Goal: Information Seeking & Learning: Learn about a topic

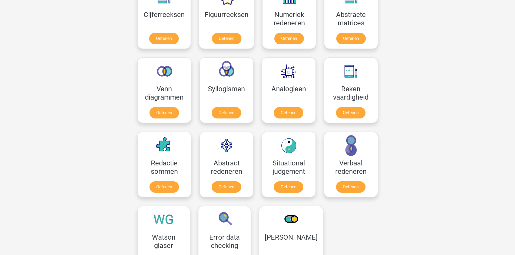
drag, startPoint x: 0, startPoint y: 0, endPoint x: 63, endPoint y: 206, distance: 215.2
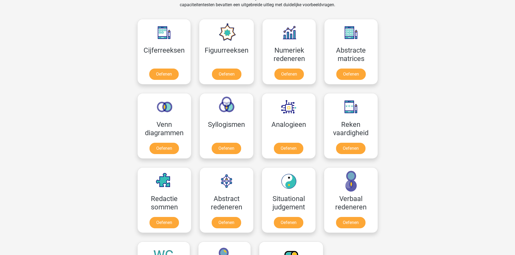
scroll to position [216, 0]
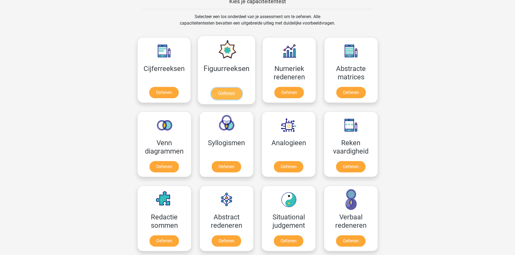
click at [226, 95] on link "Oefenen" at bounding box center [226, 94] width 31 height 12
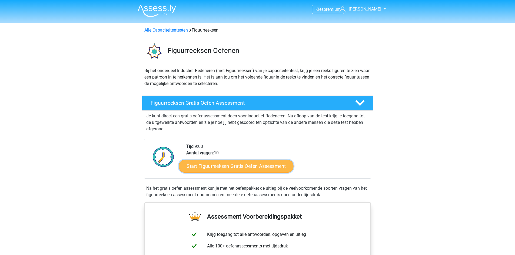
click at [247, 166] on link "Start Figuurreeksen Gratis Oefen Assessment" at bounding box center [236, 166] width 115 height 13
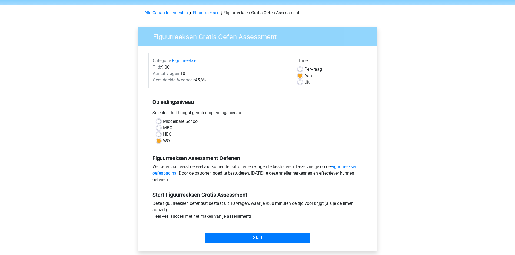
scroll to position [27, 0]
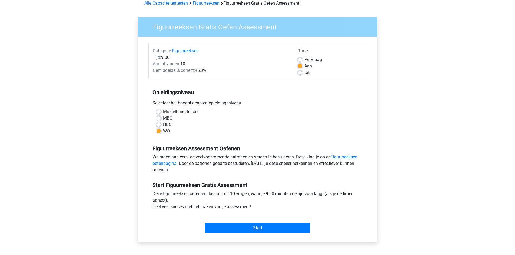
click at [304, 61] on label "Per Vraag" at bounding box center [313, 59] width 18 height 6
click at [299, 61] on input "Per Vraag" at bounding box center [300, 58] width 4 height 5
radio input "true"
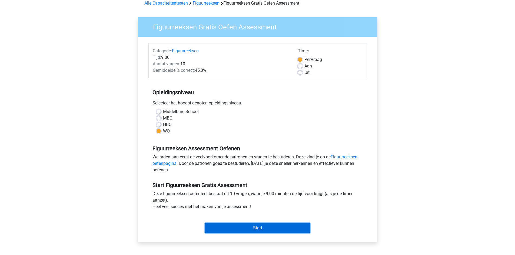
click at [277, 225] on input "Start" at bounding box center [257, 228] width 105 height 10
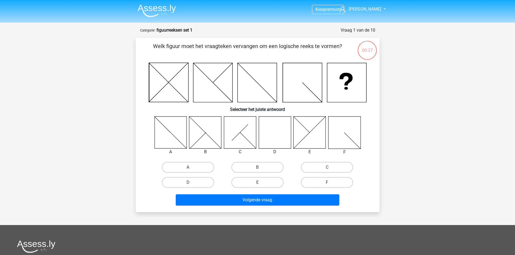
click at [275, 125] on icon at bounding box center [275, 132] width 32 height 32
click at [201, 181] on label "D" at bounding box center [188, 182] width 52 height 11
click at [191, 183] on input "D" at bounding box center [190, 185] width 4 height 4
radio input "true"
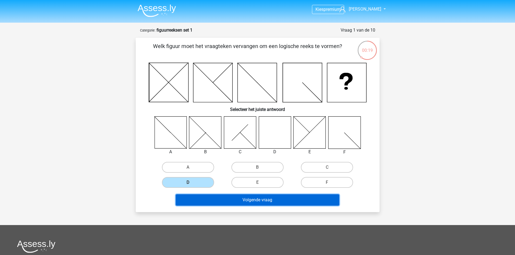
click at [258, 202] on button "Volgende vraag" at bounding box center [258, 200] width 164 height 11
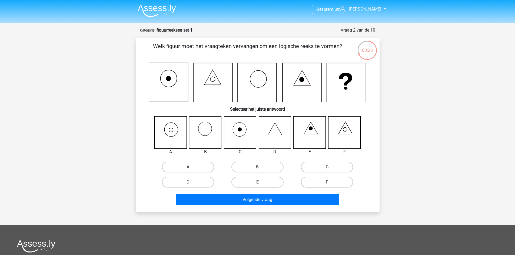
click at [247, 131] on icon at bounding box center [240, 132] width 32 height 32
click at [331, 166] on label "C" at bounding box center [327, 167] width 52 height 11
click at [331, 167] on input "C" at bounding box center [329, 169] width 4 height 4
radio input "true"
click at [196, 168] on label "A" at bounding box center [188, 167] width 52 height 11
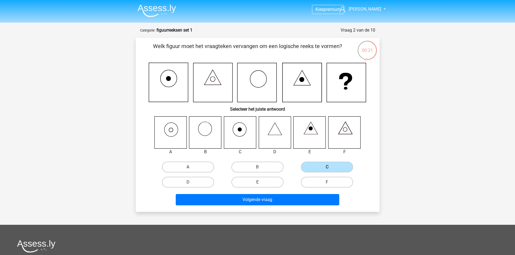
click at [191, 168] on input "A" at bounding box center [190, 169] width 4 height 4
radio input "true"
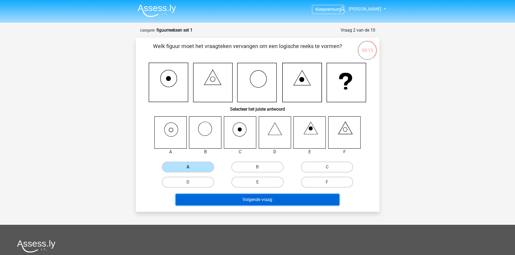
click at [269, 201] on button "Volgende vraag" at bounding box center [258, 199] width 164 height 11
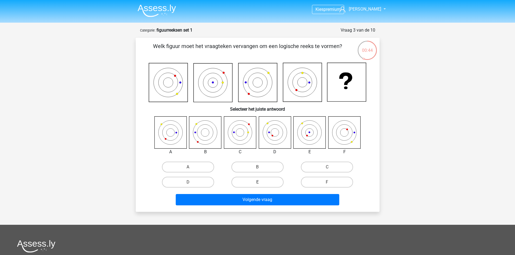
click at [268, 182] on label "E" at bounding box center [257, 182] width 52 height 11
click at [261, 182] on input "E" at bounding box center [259, 184] width 4 height 4
radio input "true"
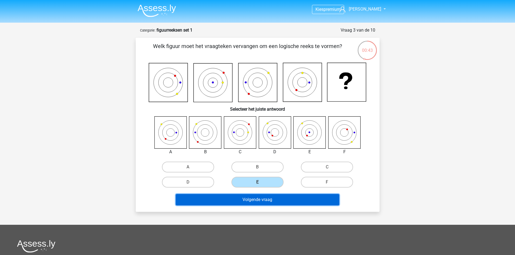
click at [263, 202] on button "Volgende vraag" at bounding box center [258, 199] width 164 height 11
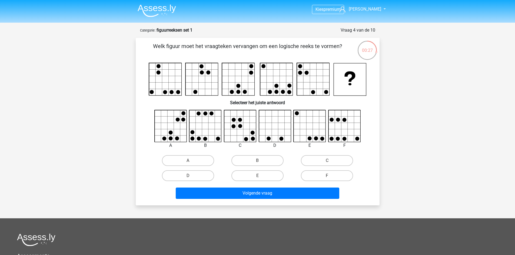
click at [259, 162] on input "B" at bounding box center [259, 163] width 4 height 4
radio input "true"
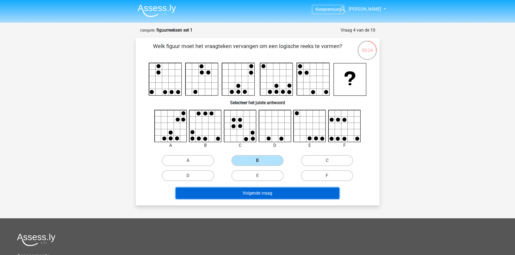
click at [267, 193] on button "Volgende vraag" at bounding box center [258, 193] width 164 height 11
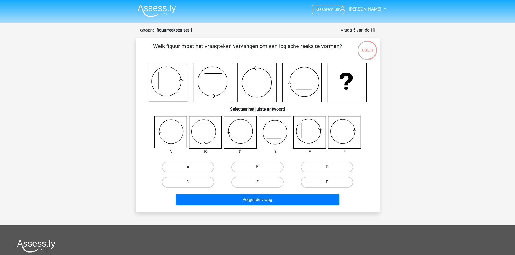
click at [192, 164] on label "A" at bounding box center [188, 167] width 52 height 11
click at [191, 167] on input "A" at bounding box center [190, 169] width 4 height 4
radio input "true"
click at [325, 182] on label "F" at bounding box center [327, 182] width 52 height 11
click at [327, 182] on input "F" at bounding box center [329, 184] width 4 height 4
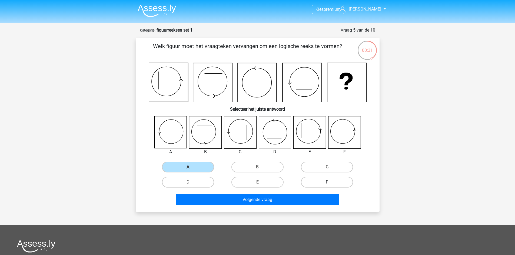
radio input "true"
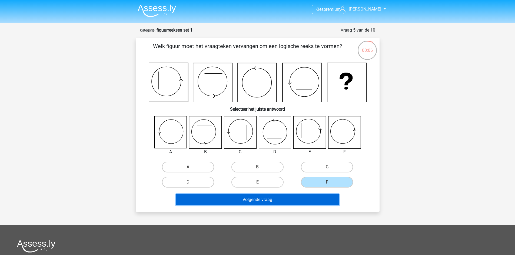
click at [282, 197] on button "Volgende vraag" at bounding box center [258, 199] width 164 height 11
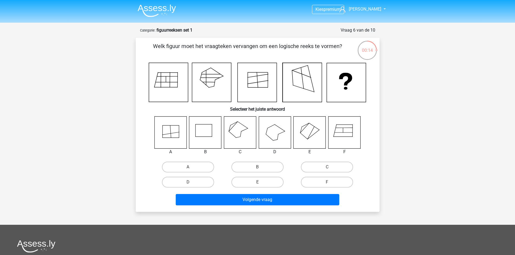
click at [234, 130] on icon at bounding box center [240, 132] width 32 height 32
click at [330, 169] on input "C" at bounding box center [329, 169] width 4 height 4
radio input "true"
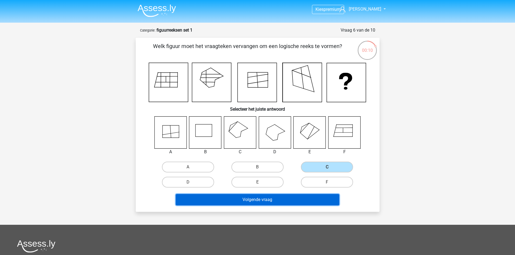
click at [281, 201] on button "Volgende vraag" at bounding box center [258, 199] width 164 height 11
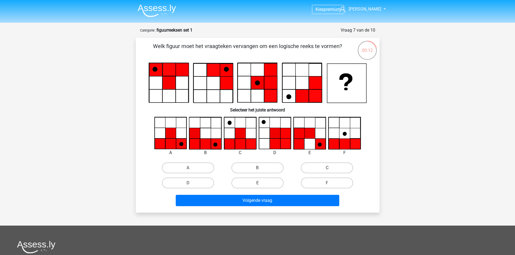
click at [326, 170] on label "C" at bounding box center [327, 168] width 52 height 11
click at [327, 170] on input "C" at bounding box center [329, 170] width 4 height 4
radio input "true"
click at [199, 166] on label "A" at bounding box center [188, 168] width 52 height 11
click at [191, 168] on input "A" at bounding box center [190, 170] width 4 height 4
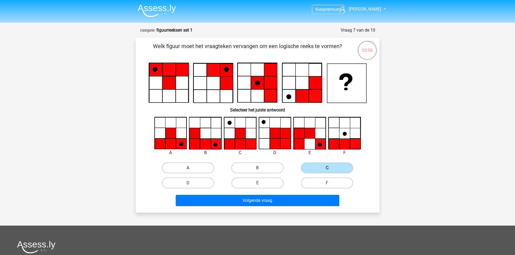
radio input "true"
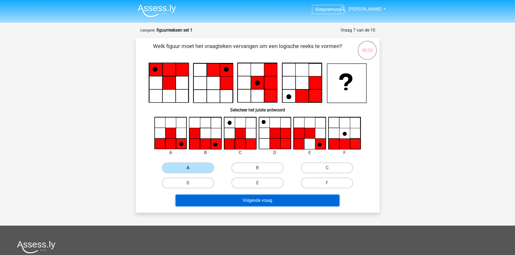
click at [275, 201] on button "Volgende vraag" at bounding box center [258, 200] width 164 height 11
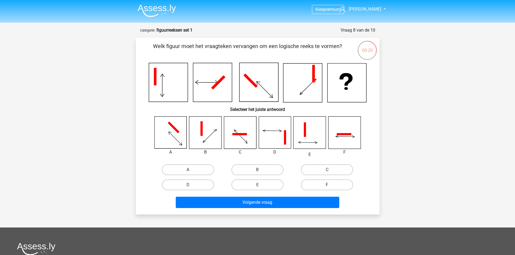
click at [331, 184] on label "F" at bounding box center [327, 185] width 52 height 11
click at [331, 185] on input "F" at bounding box center [329, 187] width 4 height 4
radio input "true"
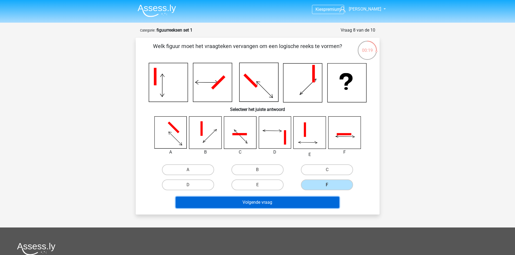
click at [279, 204] on button "Volgende vraag" at bounding box center [258, 202] width 164 height 11
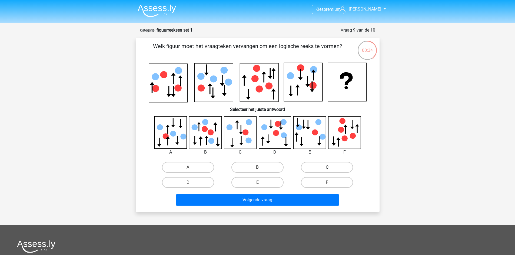
click at [315, 168] on label "C" at bounding box center [327, 167] width 52 height 11
click at [327, 168] on input "C" at bounding box center [329, 170] width 4 height 4
radio input "true"
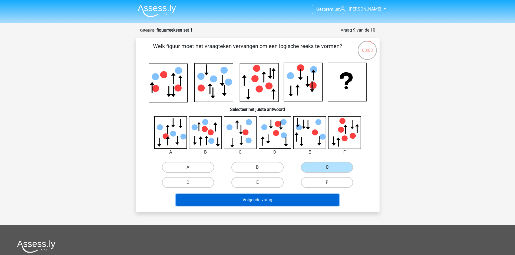
click at [273, 199] on button "Volgende vraag" at bounding box center [258, 200] width 164 height 11
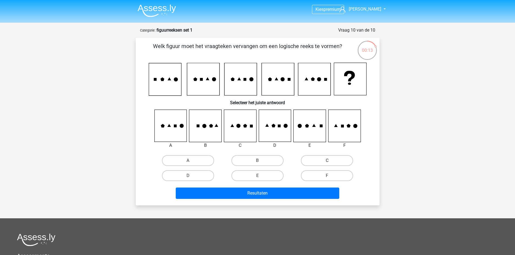
click at [315, 157] on label "C" at bounding box center [327, 160] width 52 height 11
click at [327, 161] on input "C" at bounding box center [329, 163] width 4 height 4
radio input "true"
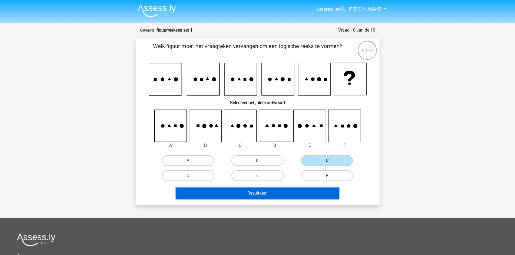
click at [301, 194] on button "Resultaten" at bounding box center [258, 193] width 164 height 11
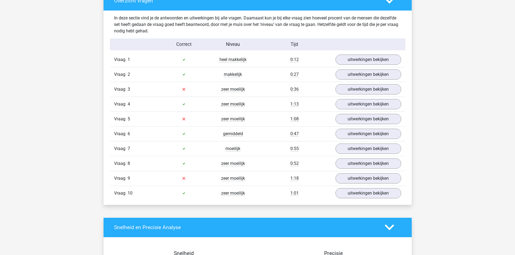
scroll to position [405, 0]
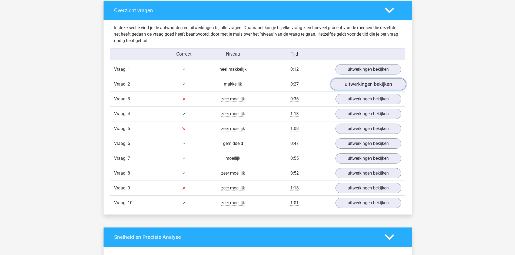
click at [357, 87] on link "uitwerkingen bekijken" at bounding box center [367, 84] width 75 height 12
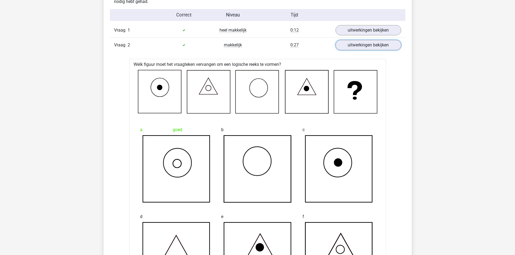
scroll to position [432, 0]
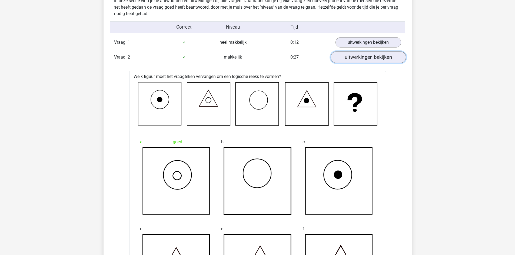
click at [367, 58] on link "uitwerkingen bekijken" at bounding box center [367, 57] width 75 height 12
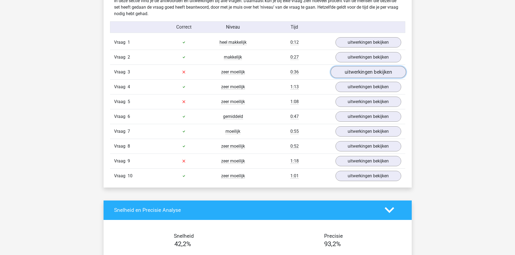
click at [366, 74] on link "uitwerkingen bekijken" at bounding box center [367, 72] width 75 height 12
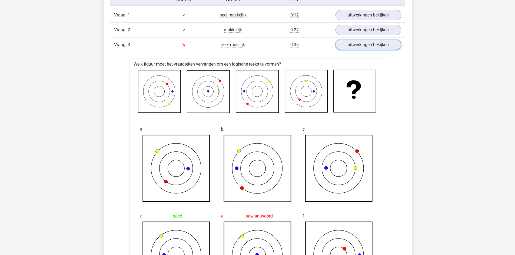
scroll to position [459, 0]
click at [382, 45] on link "uitwerkingen bekijken" at bounding box center [367, 45] width 75 height 12
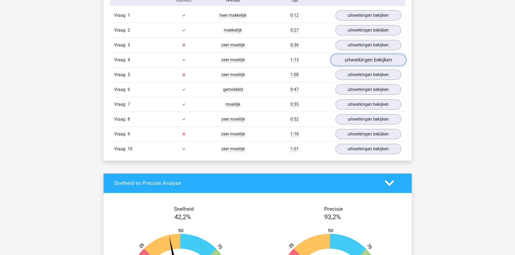
click at [360, 62] on link "uitwerkingen bekijken" at bounding box center [367, 60] width 75 height 12
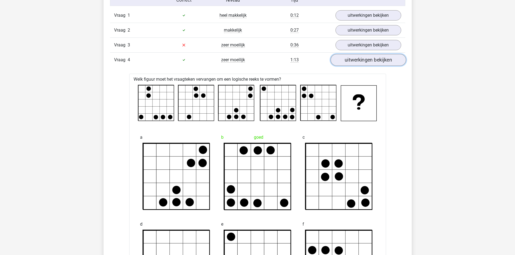
click at [354, 60] on link "uitwerkingen bekijken" at bounding box center [367, 60] width 75 height 12
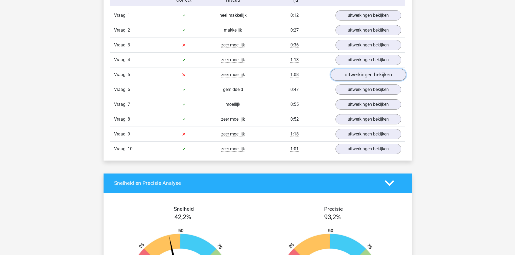
click at [363, 74] on link "uitwerkingen bekijken" at bounding box center [367, 75] width 75 height 12
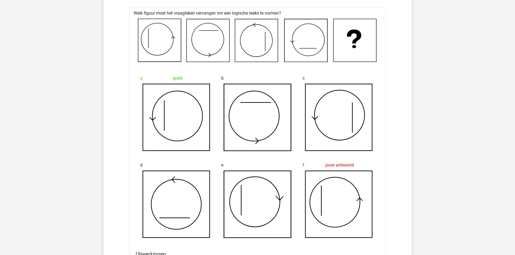
scroll to position [513, 0]
